Goal: Find specific page/section: Find specific page/section

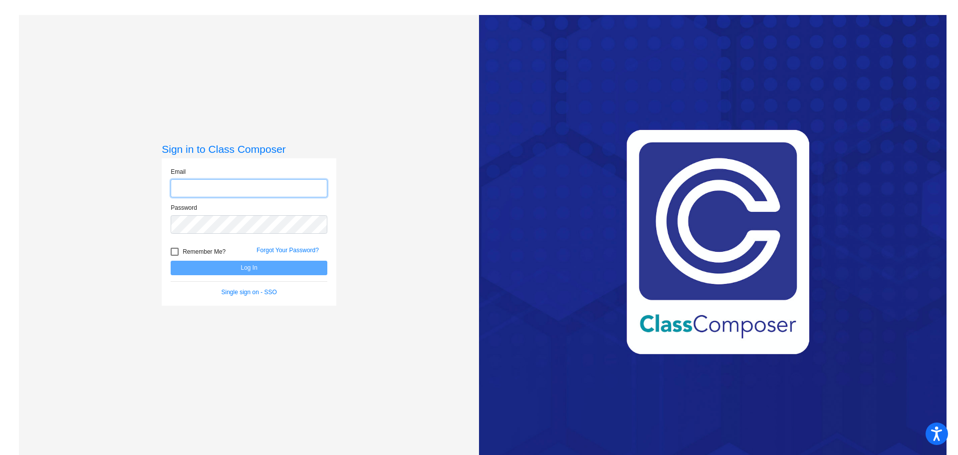
type input "[PERSON_NAME][EMAIL_ADDRESS][PERSON_NAME][DOMAIN_NAME]"
click at [171, 252] on div at bounding box center [175, 251] width 8 height 8
click at [174, 255] on input "Remember Me?" at bounding box center [174, 255] width 0 height 0
checkbox input "true"
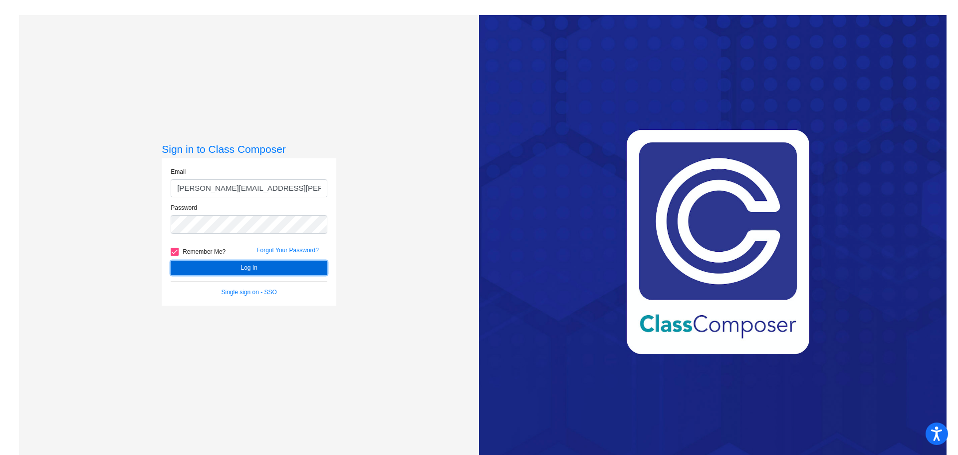
click at [225, 263] on button "Log In" at bounding box center [249, 267] width 157 height 14
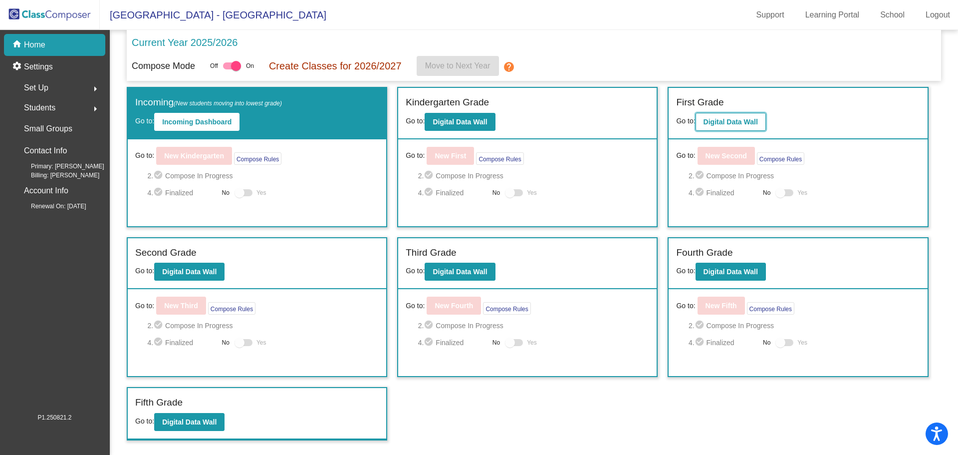
click at [736, 124] on b "Digital Data Wall" at bounding box center [731, 122] width 54 height 8
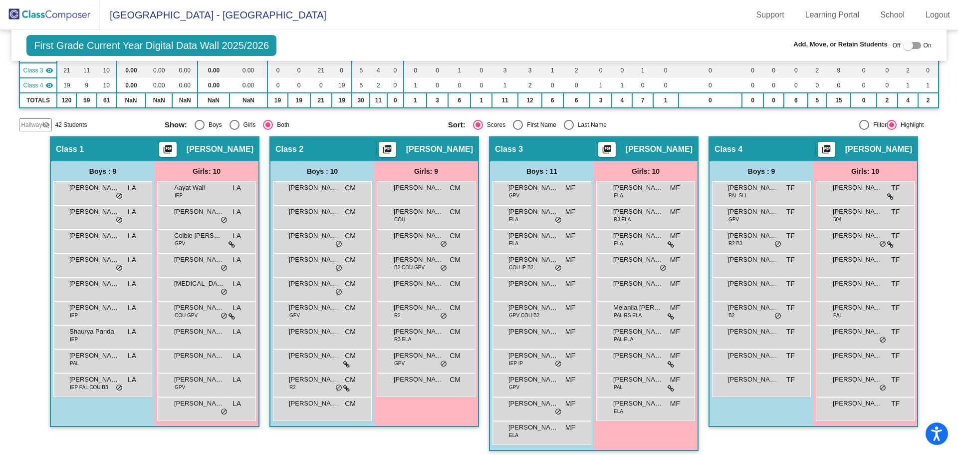
scroll to position [151, 0]
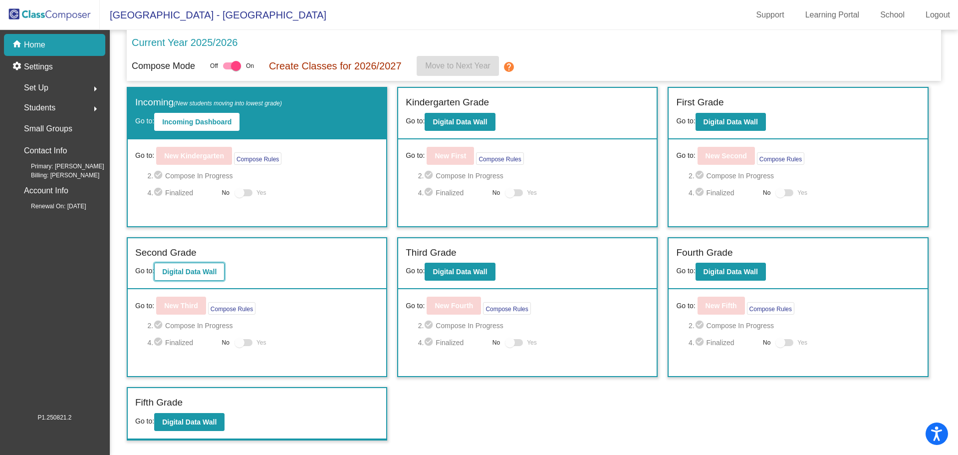
click at [212, 271] on b "Digital Data Wall" at bounding box center [189, 271] width 54 height 8
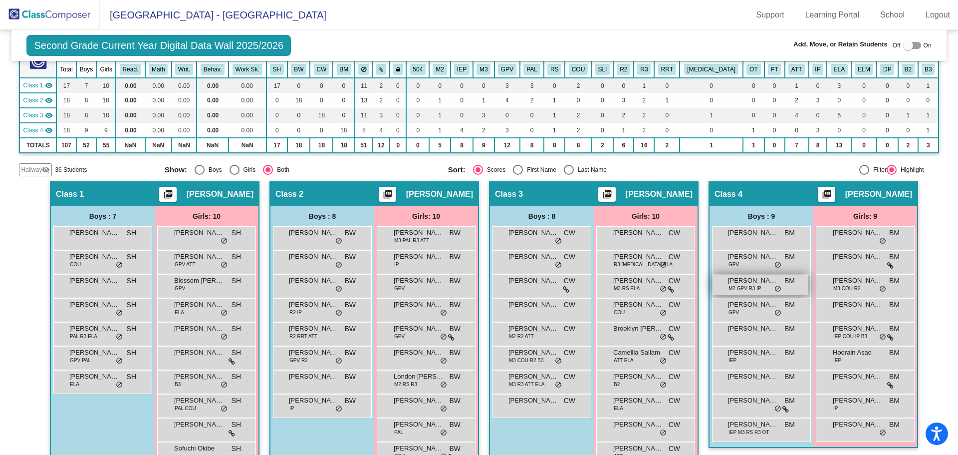
scroll to position [127, 0]
